Goal: Find contact information: Find contact information

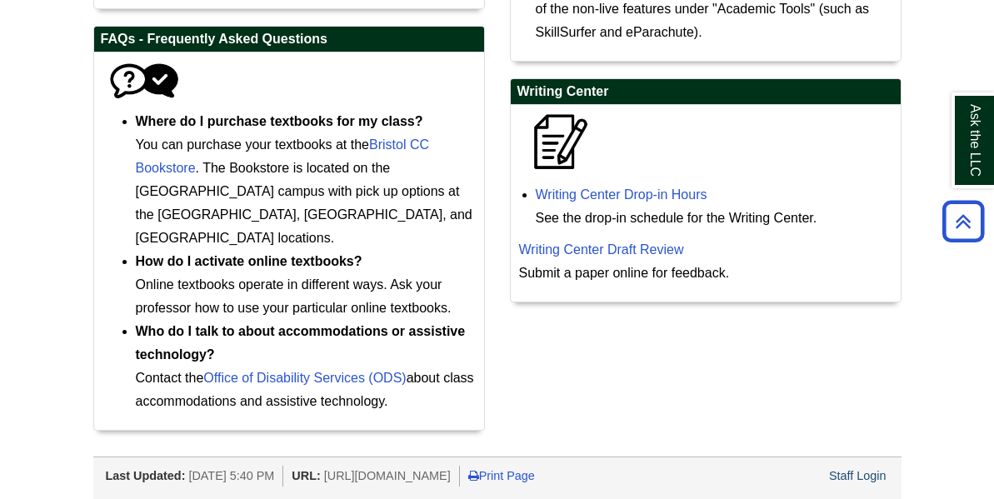
scroll to position [1016, 0]
click at [594, 245] on link "Writing Center Draft Review" at bounding box center [601, 250] width 165 height 14
click at [599, 250] on link "Writing Center Draft Review" at bounding box center [601, 250] width 165 height 14
click at [623, 257] on link "Writing Center Draft Review" at bounding box center [601, 250] width 165 height 14
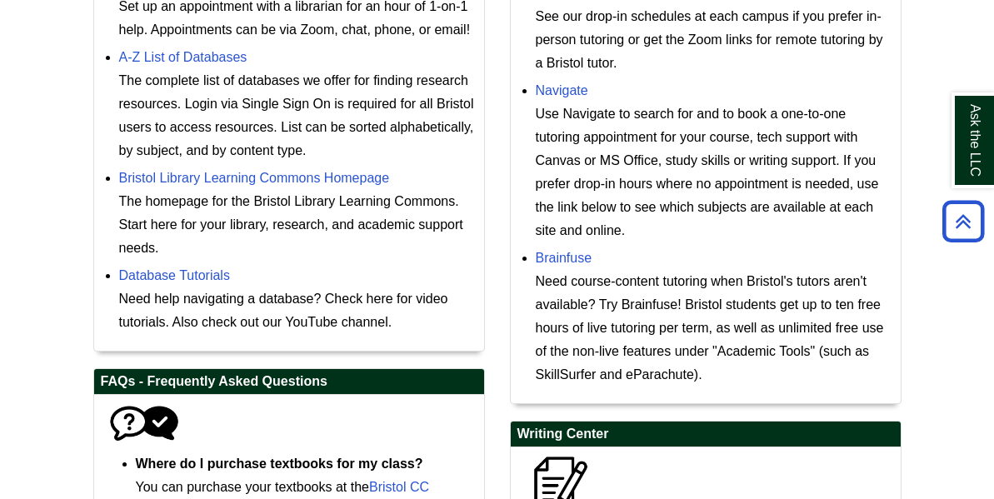
scroll to position [657, 0]
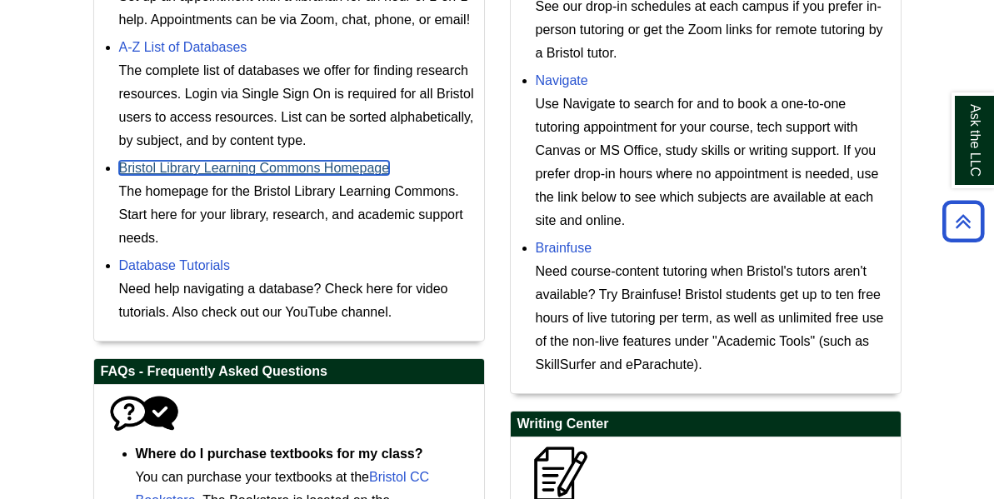
click at [303, 175] on link "Bristol Library Learning Commons Homepage" at bounding box center [254, 168] width 271 height 14
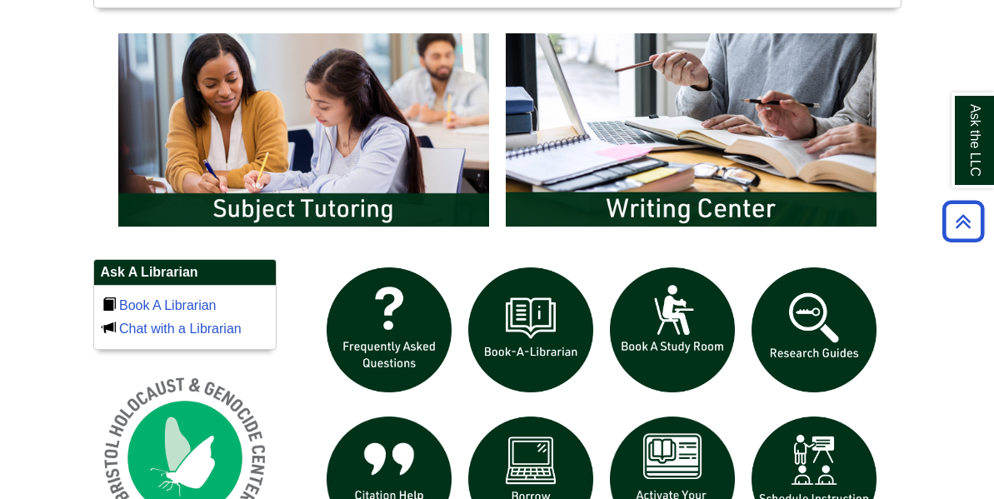
scroll to position [915, 0]
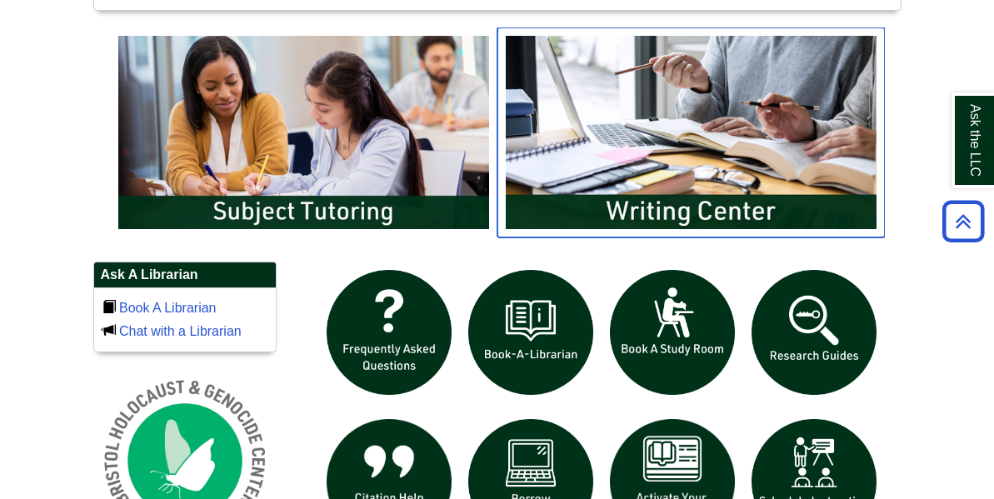
click at [692, 238] on img "slideshow" at bounding box center [692, 133] width 388 height 210
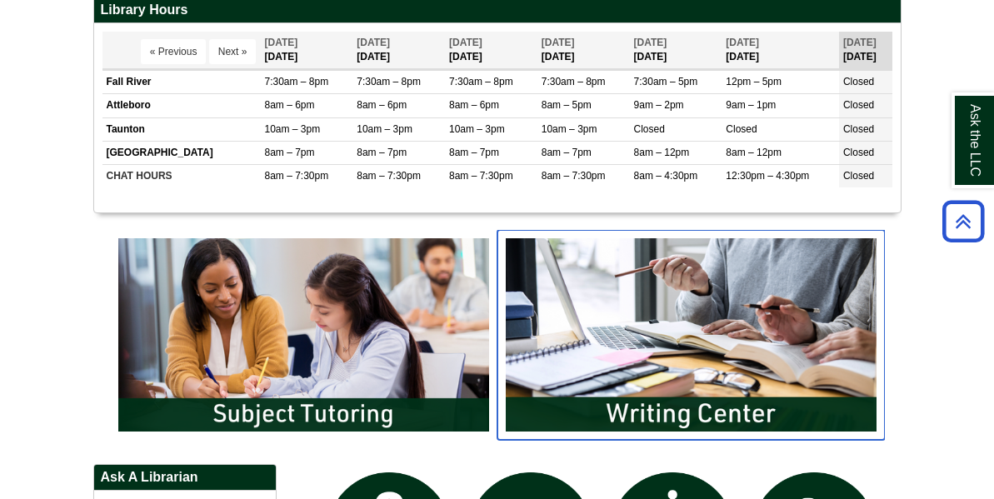
scroll to position [710, 0]
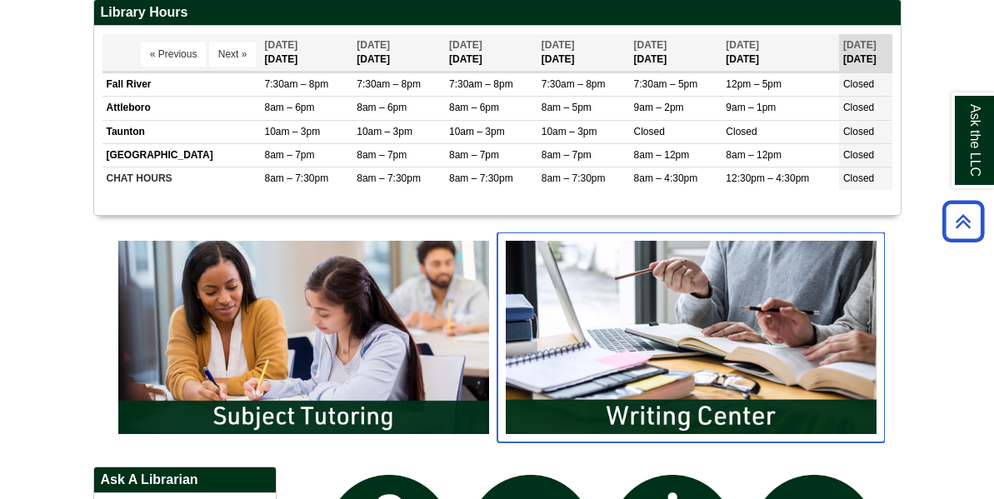
click at [694, 441] on img "slideshow" at bounding box center [692, 338] width 388 height 210
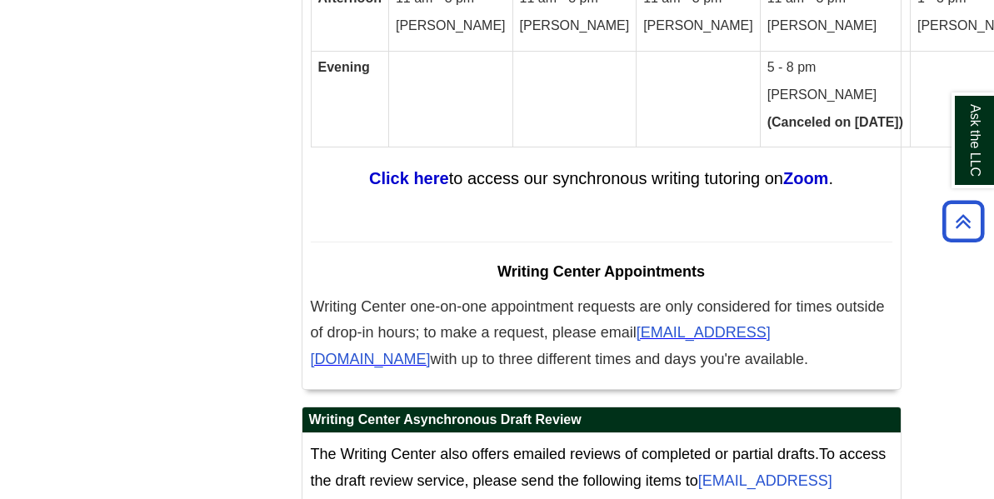
scroll to position [10771, 0]
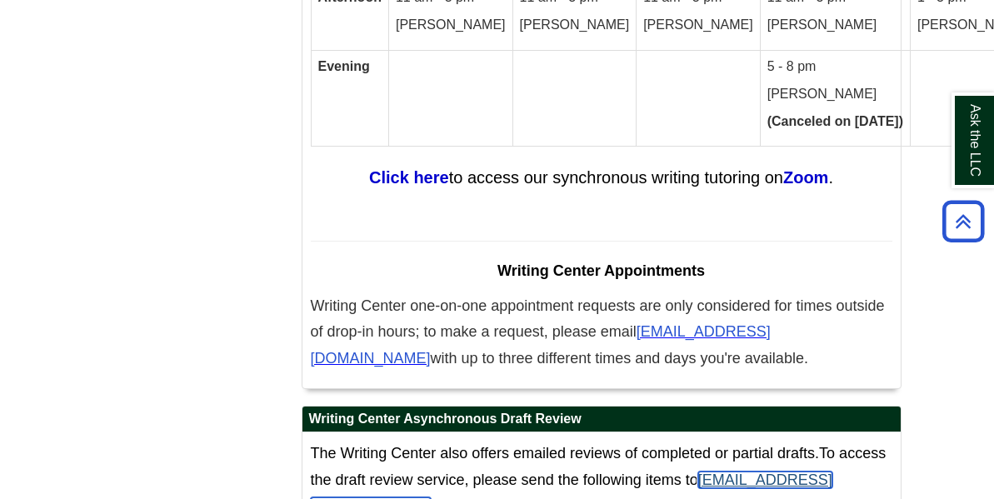
click at [411, 472] on link "[EMAIL_ADDRESS][DOMAIN_NAME]" at bounding box center [572, 493] width 522 height 43
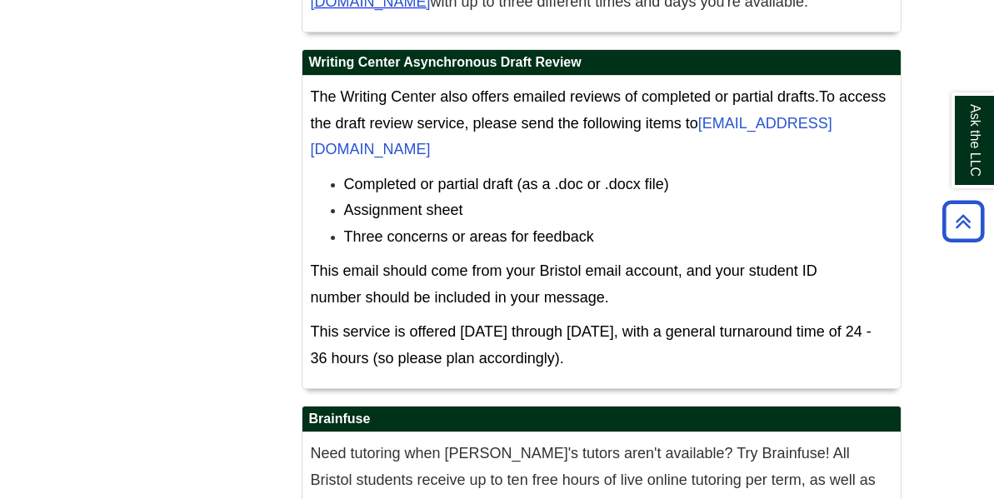
scroll to position [11129, 0]
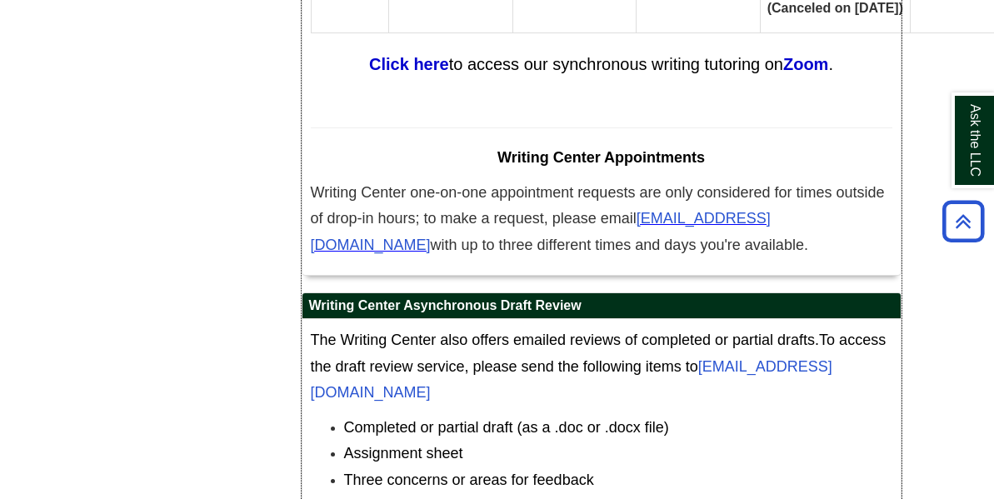
scroll to position [10890, 0]
